Goal: Find specific page/section: Find specific page/section

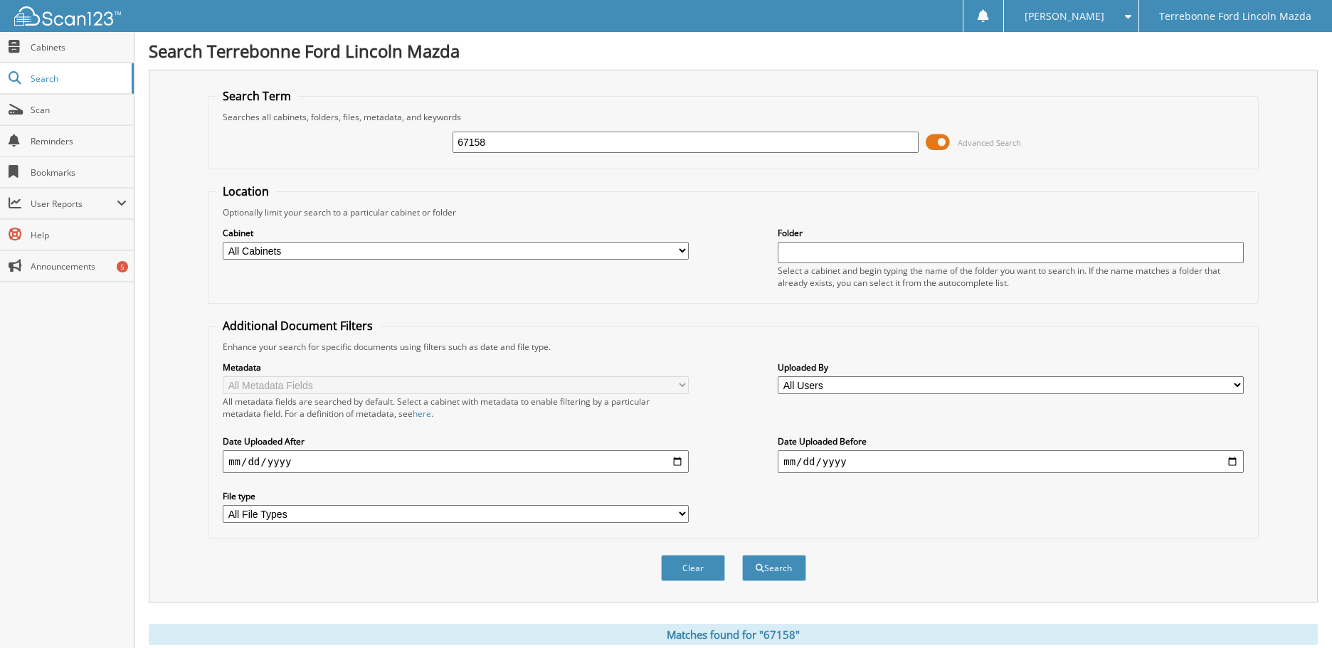
click at [517, 146] on input "67158" at bounding box center [686, 142] width 466 height 21
type input "6"
type input "72515"
click at [742, 555] on button "Search" at bounding box center [774, 568] width 64 height 26
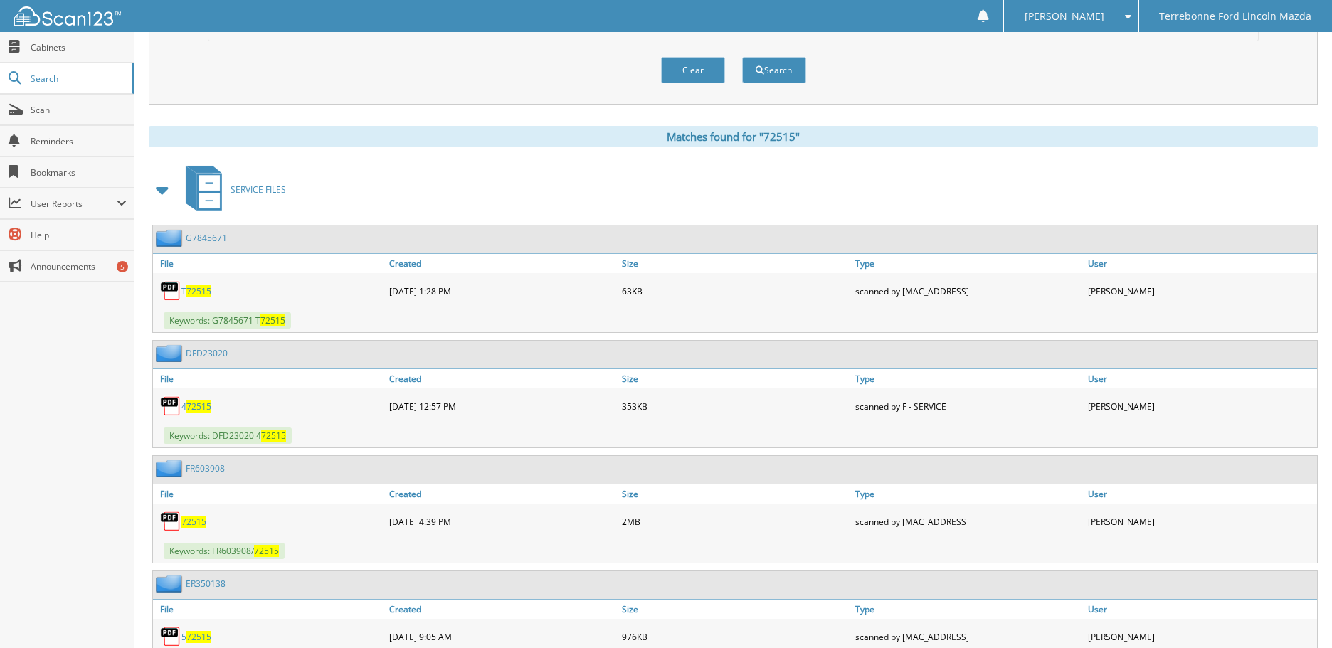
scroll to position [569, 0]
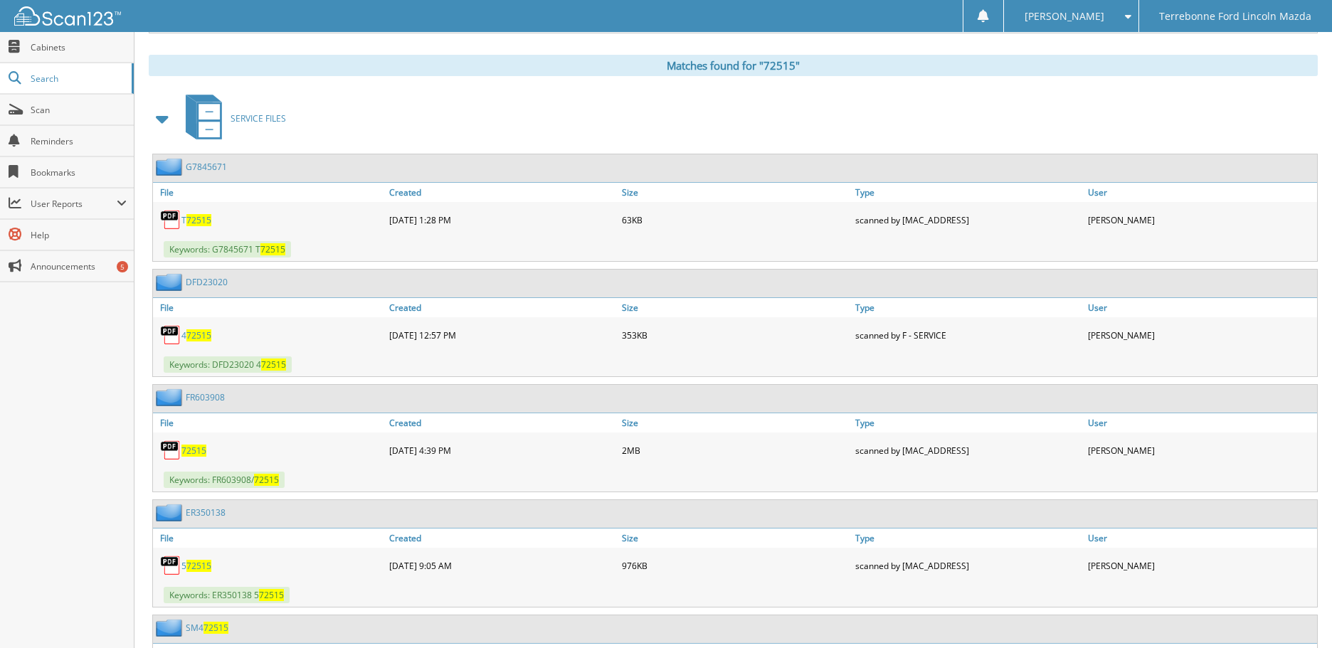
click at [196, 449] on span "72515" at bounding box center [194, 451] width 25 height 12
click at [201, 448] on span "72515" at bounding box center [194, 451] width 25 height 12
